Goal: Complete application form: Complete application form

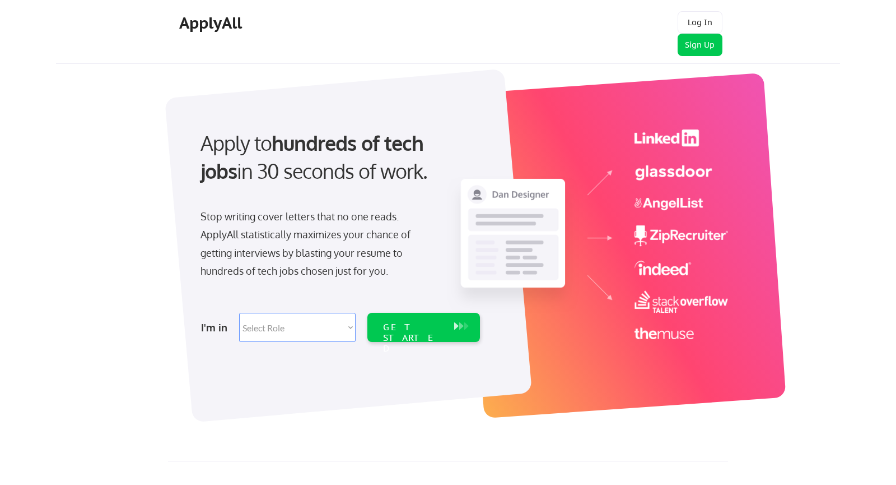
click at [330, 319] on select "Select Role Software Engineering Product Management Customer Success Sales UI/U…" at bounding box center [297, 327] width 117 height 29
select select ""sales""
click at [239, 313] on select "Select Role Software Engineering Product Management Customer Success Sales UI/U…" at bounding box center [297, 327] width 117 height 29
select select ""sales""
click at [427, 329] on div "GET STARTED" at bounding box center [413, 338] width 60 height 32
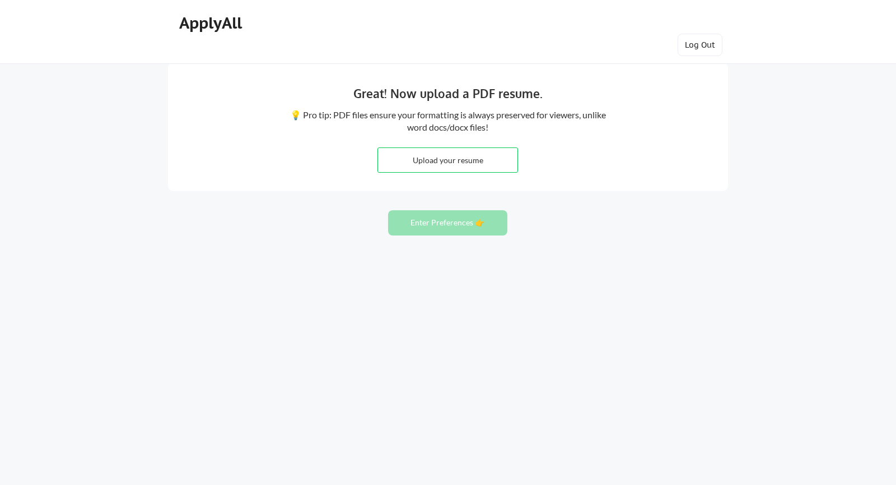
click at [443, 166] on input "file" at bounding box center [447, 160] width 139 height 24
type input "C:\fakepath\Brock Batka Resume CS.pdf"
click at [463, 225] on button "Enter Preferences 👉" at bounding box center [447, 222] width 119 height 25
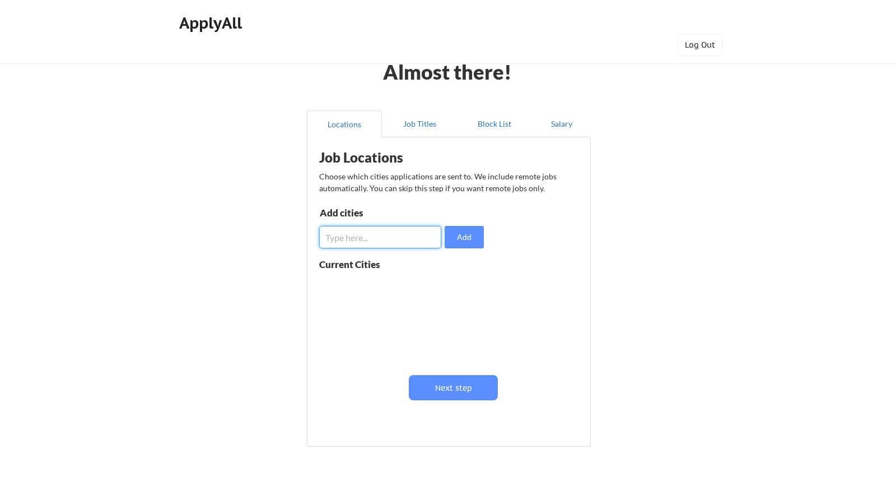
click at [409, 239] on input "input" at bounding box center [380, 237] width 122 height 22
type input "[GEOGRAPHIC_DATA]"
click at [407, 235] on input "input" at bounding box center [380, 237] width 122 height 22
type input "I"
type input "C"
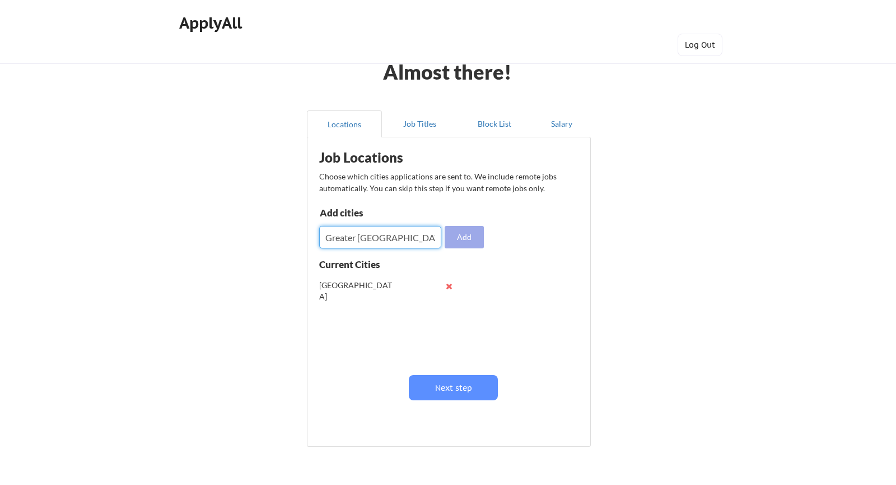
type input "Greater [GEOGRAPHIC_DATA]"
click at [456, 230] on button "Add" at bounding box center [464, 237] width 39 height 22
click at [386, 241] on input "input" at bounding box center [380, 237] width 122 height 22
click at [415, 128] on button "Job Titles" at bounding box center [419, 123] width 75 height 27
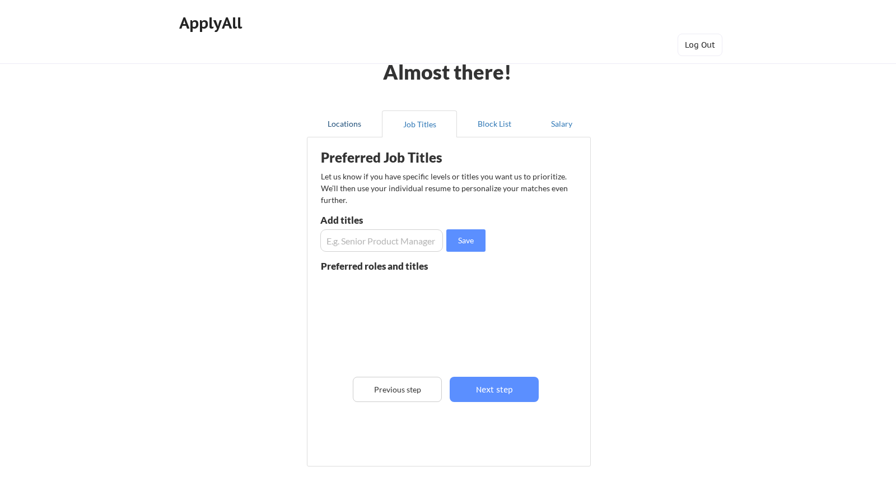
click at [351, 127] on button "Locations" at bounding box center [344, 123] width 75 height 27
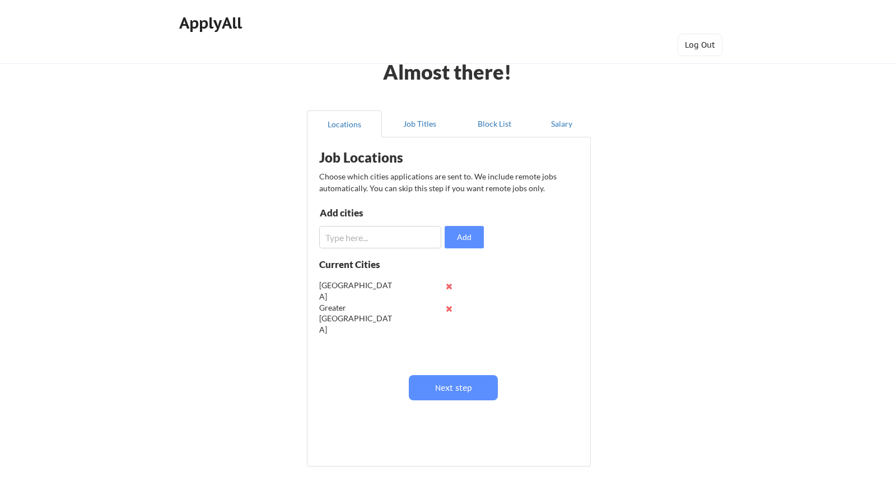
click at [380, 236] on input "input" at bounding box center [380, 237] width 122 height 22
type input "[GEOGRAPHIC_DATA]"
click at [459, 237] on button "Add" at bounding box center [464, 237] width 39 height 22
click at [383, 237] on input "input" at bounding box center [380, 237] width 122 height 22
type input "[PERSON_NAME] Stream"
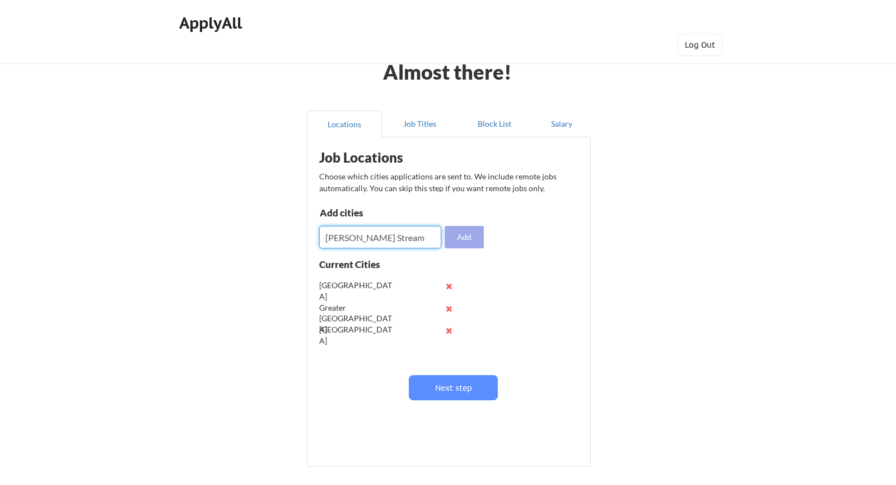
click at [459, 238] on button "Add" at bounding box center [464, 237] width 39 height 22
click at [408, 240] on input "input" at bounding box center [380, 237] width 122 height 22
type input "Oak Brook"
click at [477, 241] on button "Add" at bounding box center [464, 237] width 39 height 22
click at [426, 235] on input "input" at bounding box center [380, 237] width 122 height 22
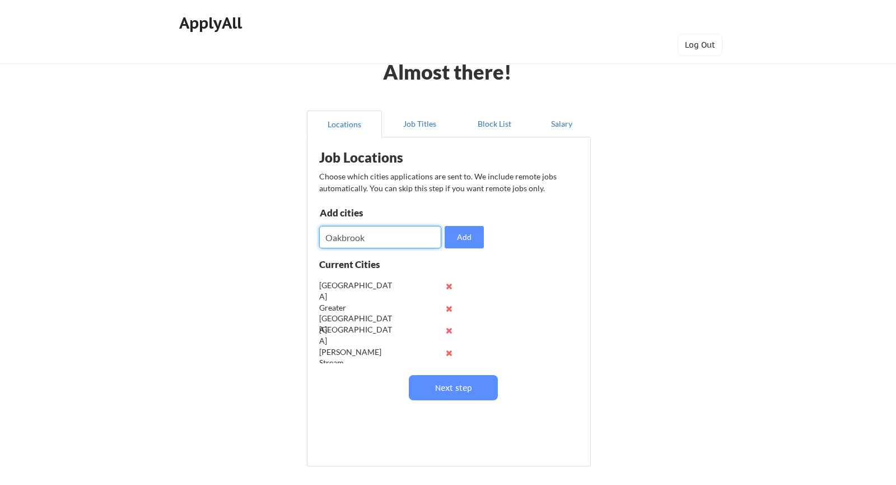
type input "Oakbrook"
click at [367, 238] on input "input" at bounding box center [380, 237] width 122 height 22
type input "J"
type input "Oakbrook"
click at [465, 231] on button "Add" at bounding box center [464, 237] width 39 height 22
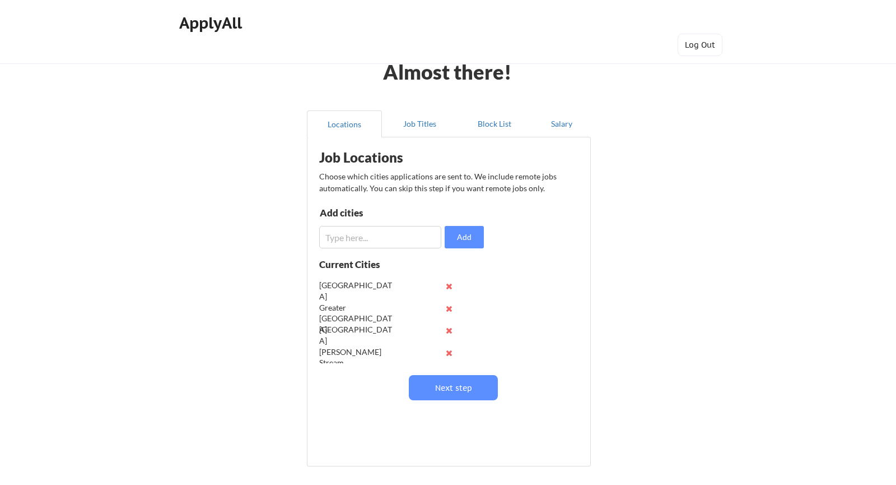
click at [450, 308] on button at bounding box center [449, 308] width 8 height 8
click at [374, 241] on input "input" at bounding box center [380, 237] width 122 height 22
click at [370, 226] on input "input" at bounding box center [380, 237] width 122 height 22
type input "Naperville"
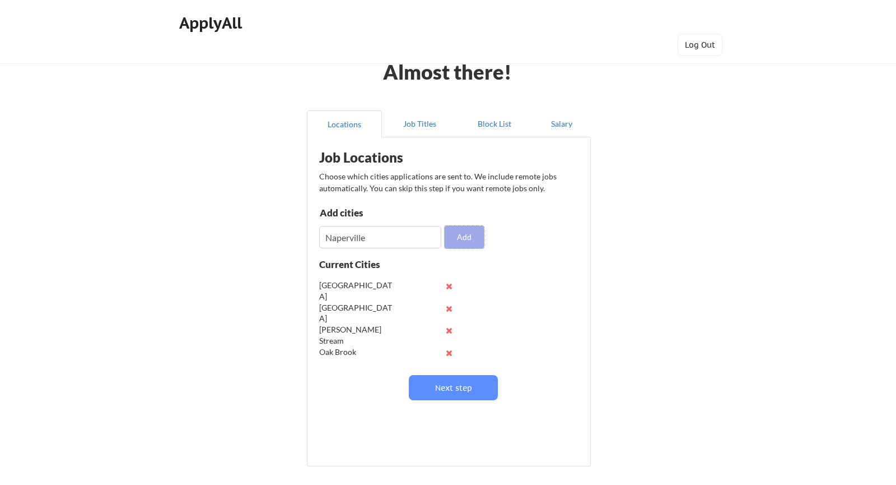
click at [468, 239] on button "Add" at bounding box center [464, 237] width 39 height 22
click at [339, 232] on input "input" at bounding box center [380, 237] width 122 height 22
type input "[GEOGRAPHIC_DATA]"
click at [461, 235] on button "Add" at bounding box center [464, 237] width 39 height 22
click at [441, 234] on div "Add cities Add" at bounding box center [403, 228] width 168 height 40
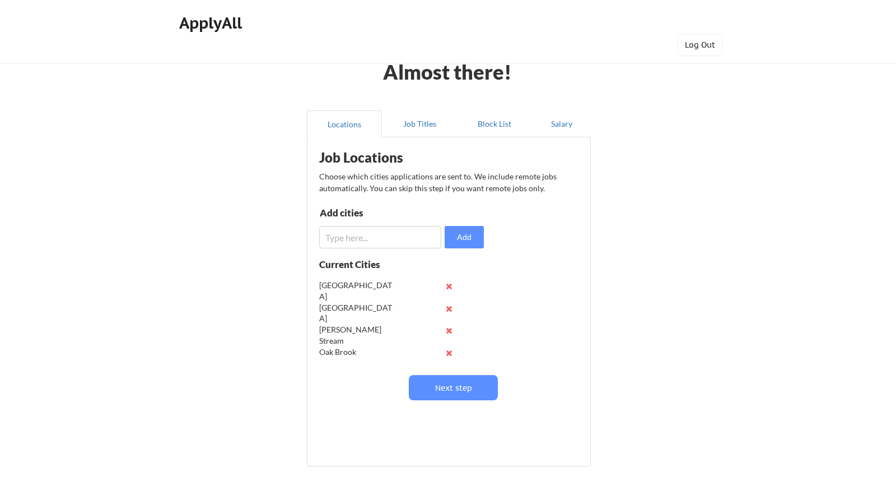
click at [378, 244] on input "input" at bounding box center [380, 237] width 122 height 22
type input "St. [PERSON_NAME]"
click at [464, 235] on button "Add" at bounding box center [464, 237] width 39 height 22
click at [430, 236] on input "input" at bounding box center [380, 237] width 122 height 22
type input "[GEOGRAPHIC_DATA]"
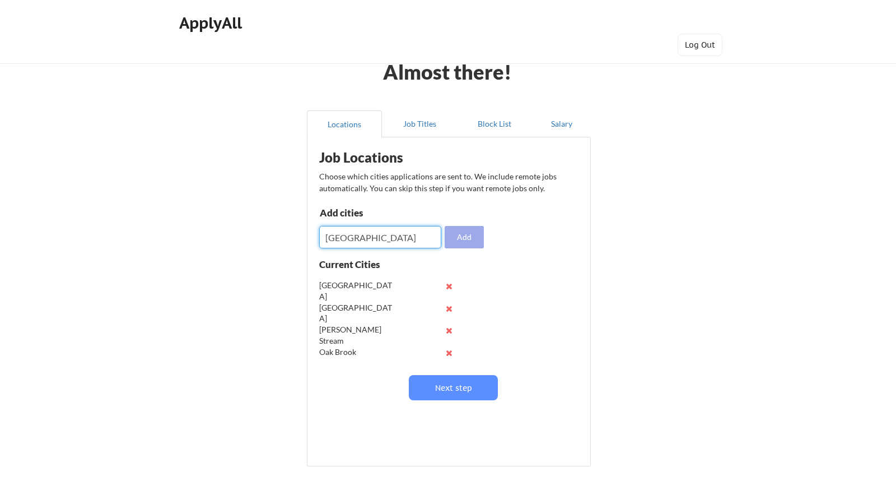
click at [478, 239] on button "Add" at bounding box center [464, 237] width 39 height 22
click at [397, 233] on input "input" at bounding box center [380, 237] width 122 height 22
type input "[GEOGRAPHIC_DATA]"
click at [462, 231] on button "Add" at bounding box center [464, 237] width 39 height 22
click at [366, 234] on input "input" at bounding box center [380, 237] width 122 height 22
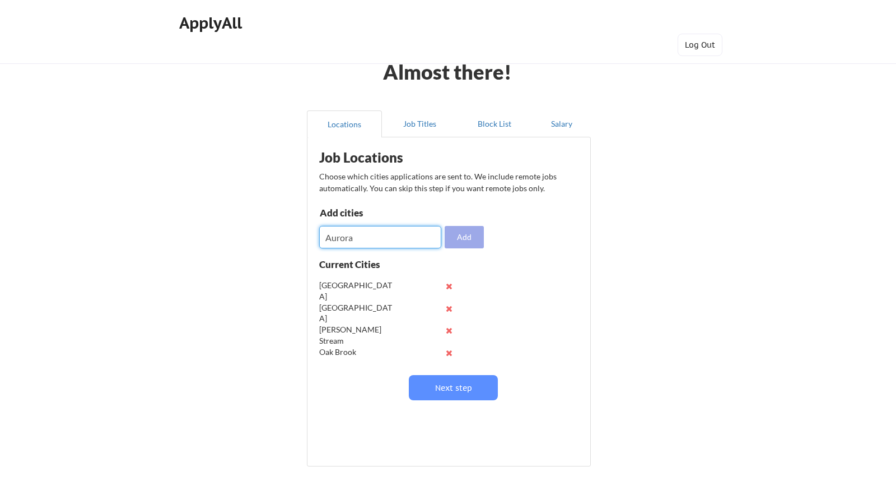
type input "Aurora"
click at [455, 239] on button "Add" at bounding box center [464, 237] width 39 height 22
click at [426, 236] on input "input" at bounding box center [380, 237] width 122 height 22
type input "Wheaton"
click at [416, 230] on input "input" at bounding box center [380, 237] width 122 height 22
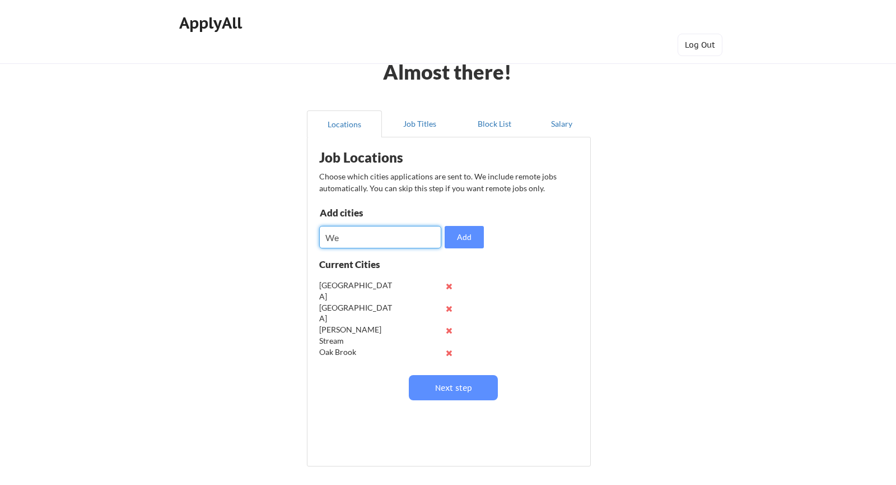
type input "We"
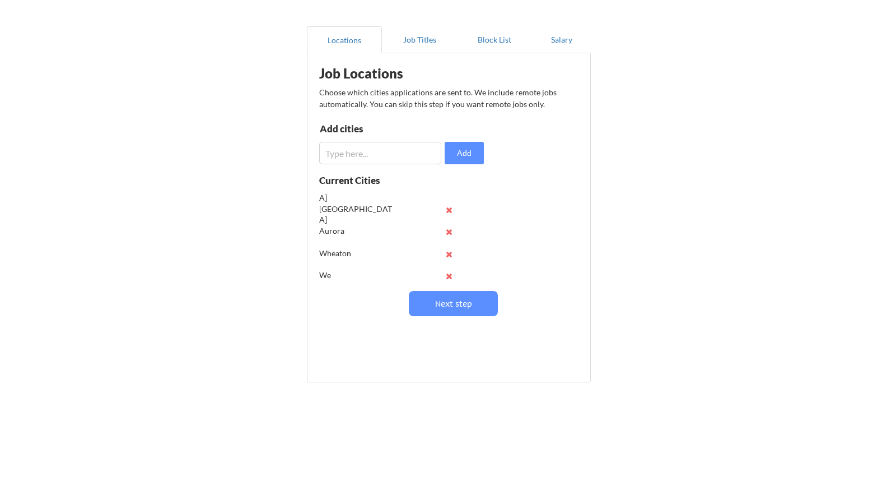
scroll to position [199, 0]
click at [447, 268] on button at bounding box center [449, 268] width 8 height 8
click at [353, 156] on input "input" at bounding box center [380, 153] width 122 height 22
click at [355, 146] on input "input" at bounding box center [380, 153] width 122 height 22
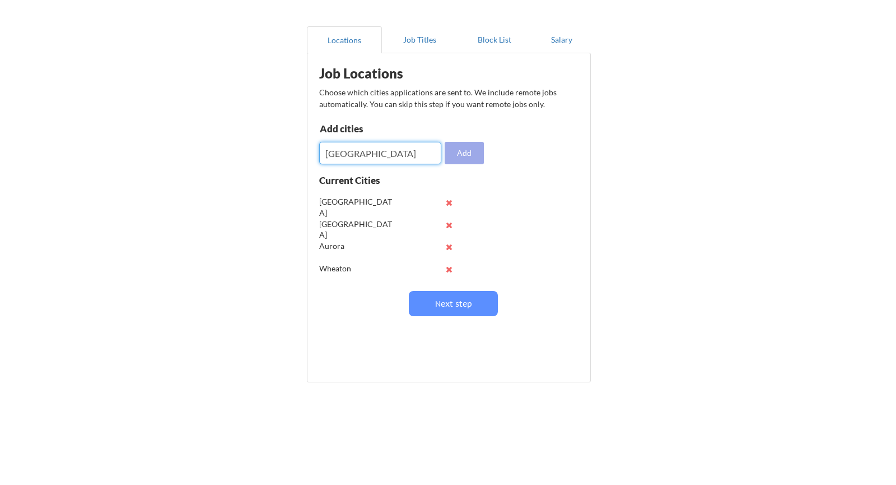
type input "[GEOGRAPHIC_DATA]"
click at [464, 151] on button "Add" at bounding box center [464, 153] width 39 height 22
click at [393, 142] on input "input" at bounding box center [380, 153] width 122 height 22
click at [409, 43] on button "Job Titles" at bounding box center [419, 40] width 75 height 27
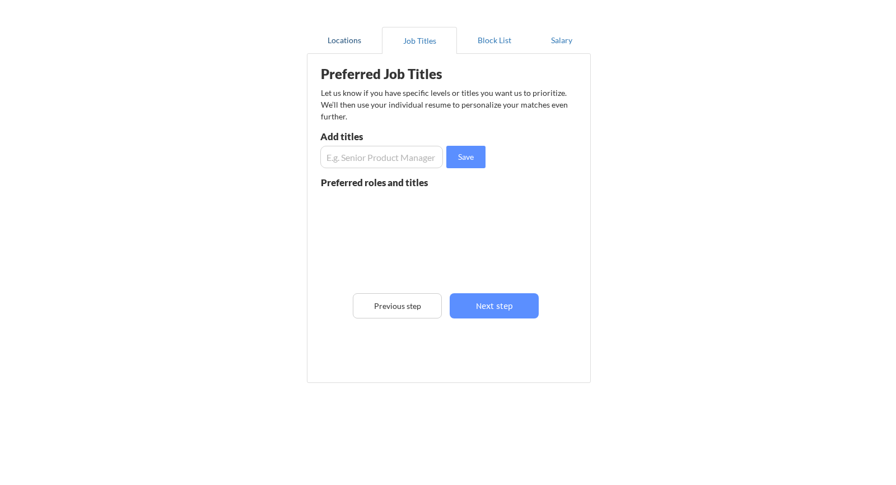
click at [370, 41] on button "Locations" at bounding box center [344, 40] width 75 height 27
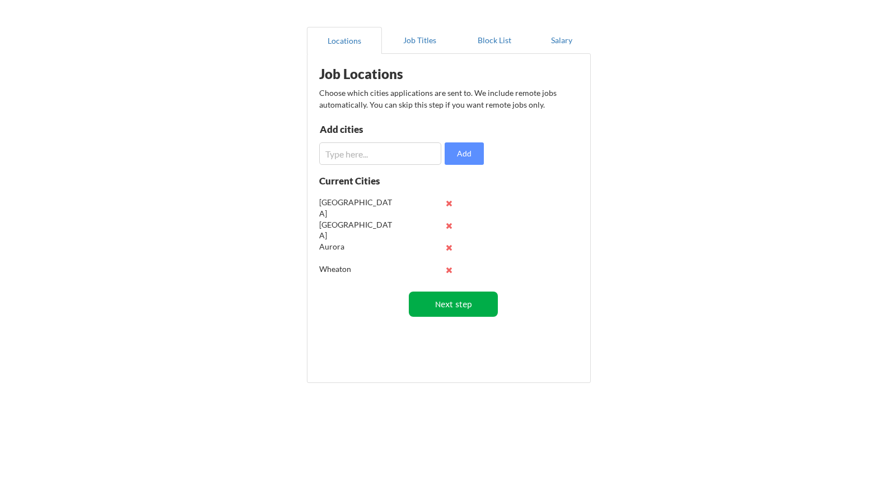
click at [451, 308] on button "Next step" at bounding box center [453, 303] width 89 height 25
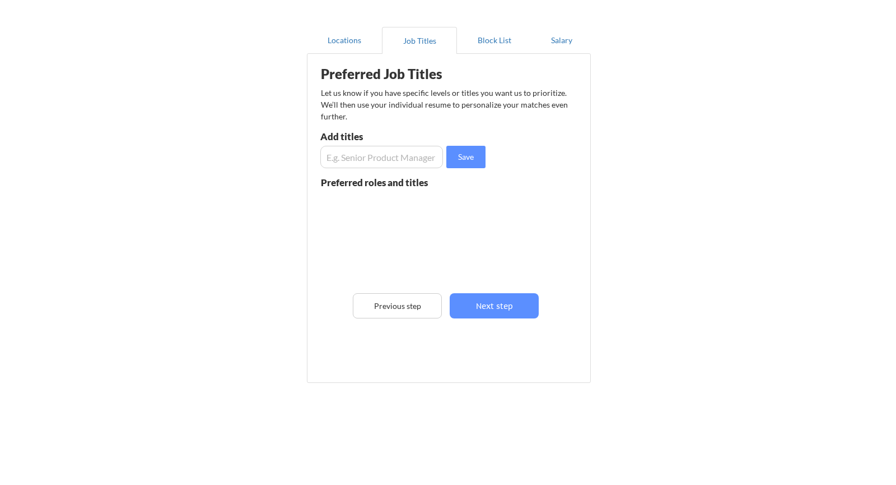
click at [380, 157] on input "input" at bounding box center [381, 157] width 123 height 22
type input "Customer Success"
click at [487, 152] on div "Save" at bounding box center [404, 157] width 168 height 22
click at [468, 153] on button "Save" at bounding box center [465, 157] width 39 height 22
click at [335, 168] on div "Preferred Job Titles Let us know if you have specific levels or titles you want…" at bounding box center [451, 215] width 277 height 312
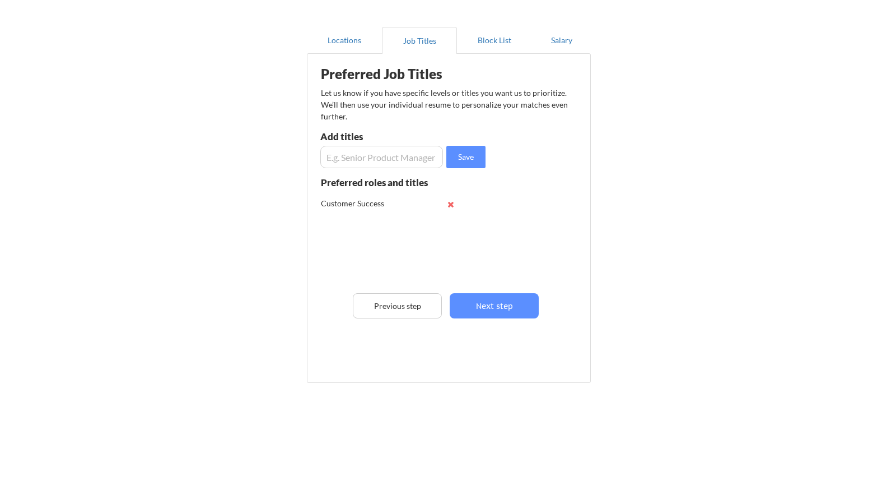
click at [361, 150] on input "input" at bounding box center [381, 157] width 123 height 22
type input "Customer Service"
click at [455, 162] on button "Save" at bounding box center [465, 157] width 39 height 22
click at [491, 322] on div "Preferred Job Titles Let us know if you have specific levels or titles you want…" at bounding box center [451, 215] width 277 height 312
click at [494, 313] on button "Next step" at bounding box center [494, 305] width 89 height 25
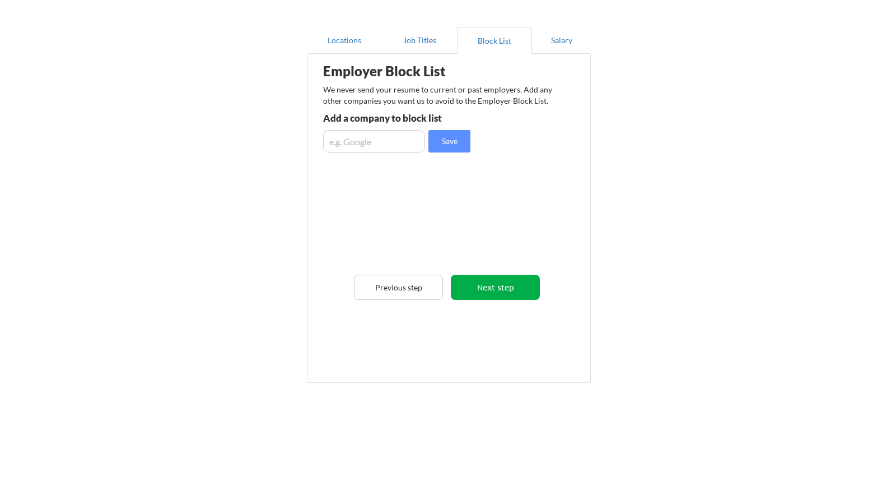
click at [491, 290] on button "Next step" at bounding box center [495, 286] width 89 height 25
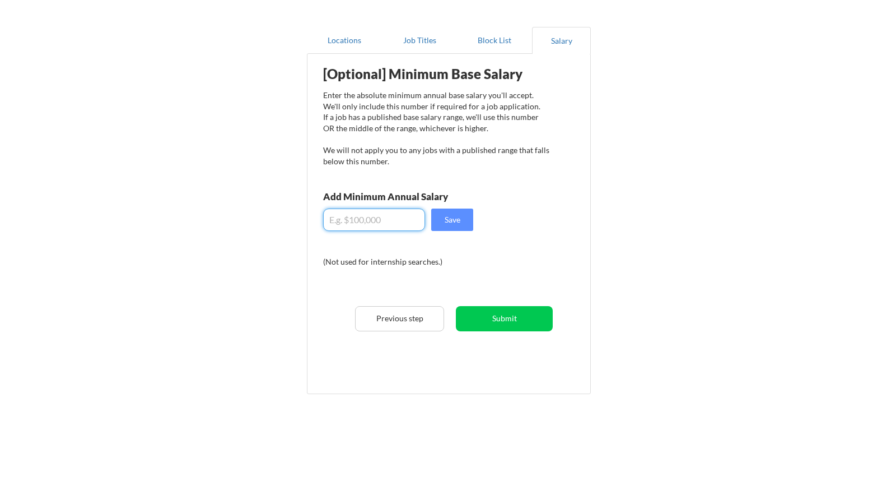
click at [386, 216] on input "input" at bounding box center [374, 219] width 102 height 22
type input "$55,000"
click at [443, 222] on button "Save" at bounding box center [452, 219] width 42 height 22
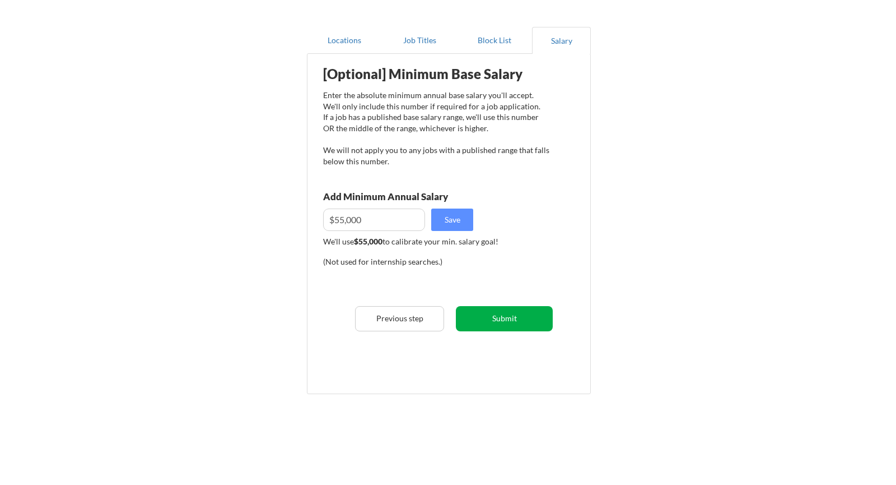
click at [471, 316] on button "Submit" at bounding box center [504, 318] width 97 height 25
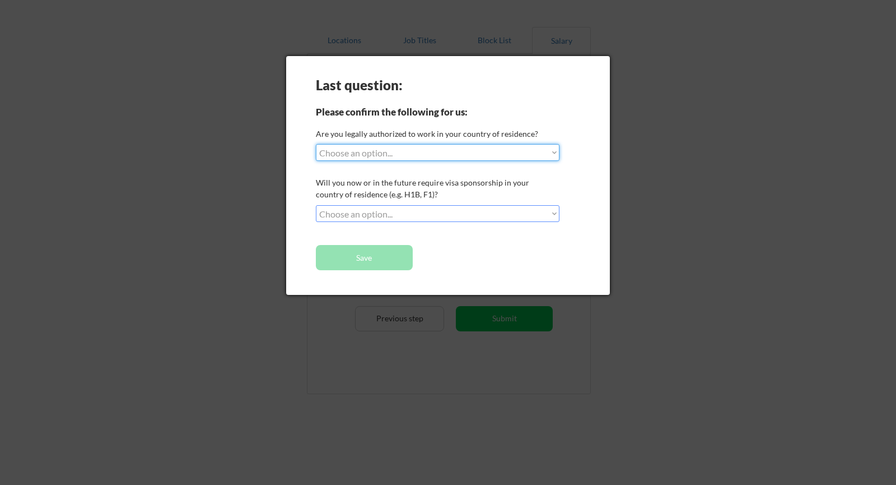
click at [399, 150] on select "Choose an option... Yes, I am a [DEMOGRAPHIC_DATA] Citizen Yes, I am a [DEMOGRA…" at bounding box center [438, 152] width 244 height 17
select select ""yes__i_am_a_[DEMOGRAPHIC_DATA]""
click at [316, 144] on select "Choose an option... Yes, I am a [DEMOGRAPHIC_DATA] Citizen Yes, I am a [DEMOGRA…" at bounding box center [438, 152] width 244 height 17
click at [385, 208] on select "Choose an option... No, I will not need sponsorship Yes, I will need sponsorship" at bounding box center [438, 213] width 244 height 17
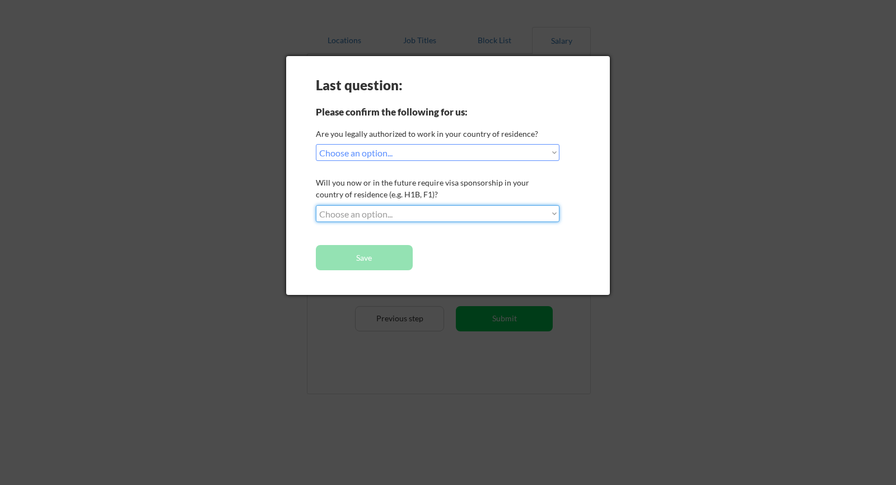
select select ""no__i_will_not_need_sponsorship""
click at [316, 205] on select "Choose an option... No, I will not need sponsorship Yes, I will need sponsorship" at bounding box center [438, 213] width 244 height 17
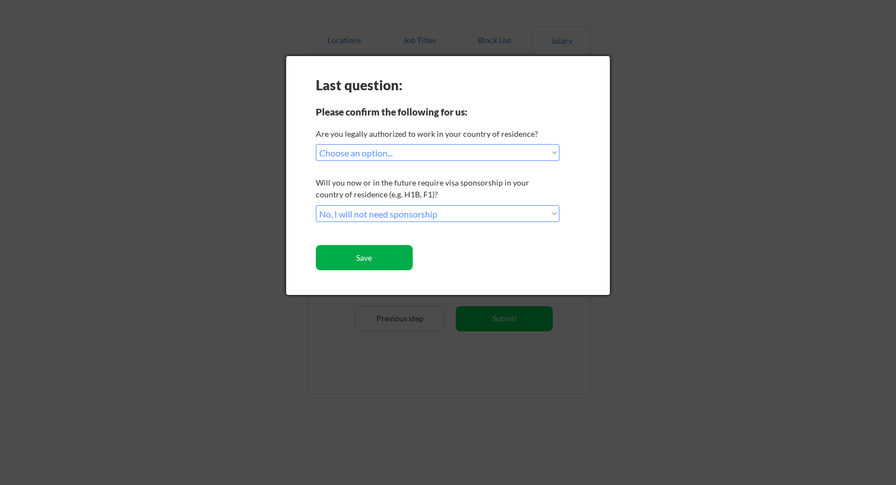
click at [370, 249] on button "Save" at bounding box center [364, 257] width 97 height 25
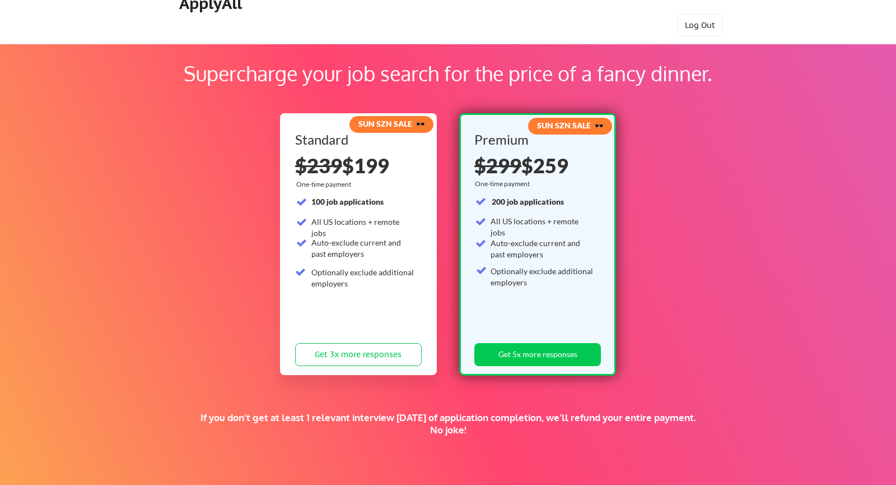
scroll to position [21, 0]
